Goal: Task Accomplishment & Management: Complete application form

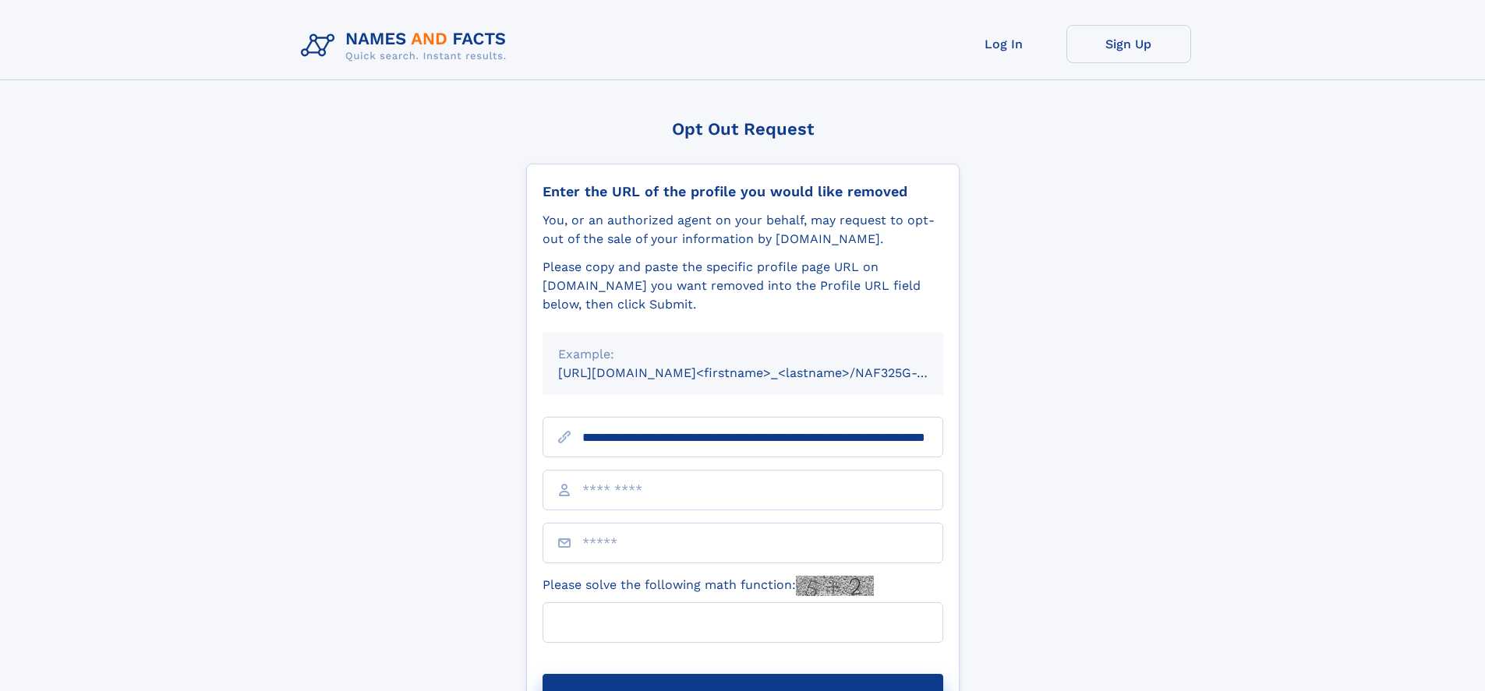
scroll to position [0, 161]
type input "**********"
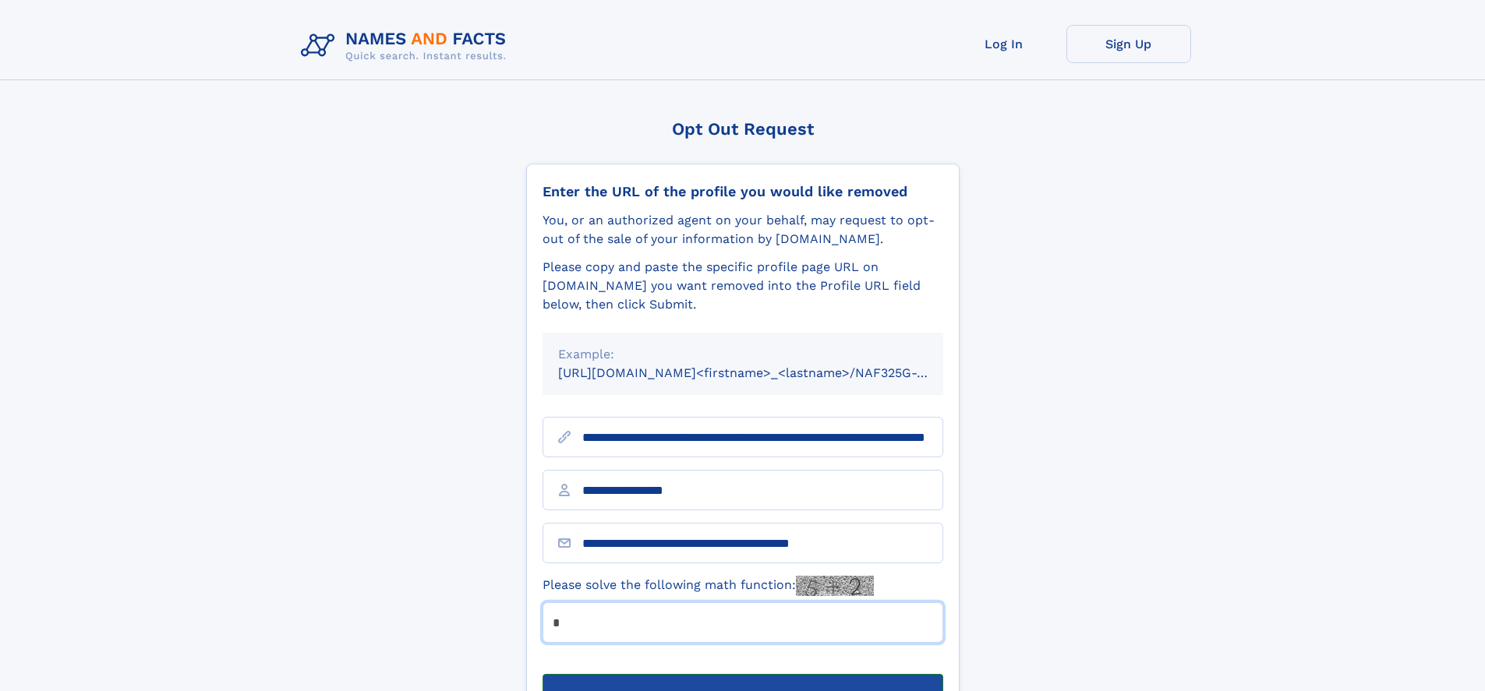
type input "*"
click at [742, 674] on button "Submit Opt Out Request" at bounding box center [742, 699] width 401 height 50
